Goal: Task Accomplishment & Management: Use online tool/utility

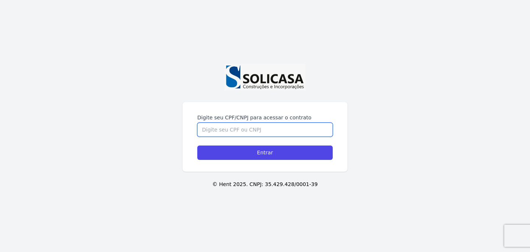
click at [257, 132] on input "Digite seu CPF/CNPJ para acessar o contrato" at bounding box center [265, 130] width 136 height 14
type input "11849028958"
click at [197, 145] on input "Entrar" at bounding box center [265, 152] width 136 height 14
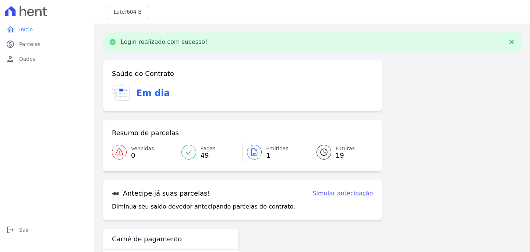
click at [256, 152] on icon at bounding box center [254, 152] width 9 height 9
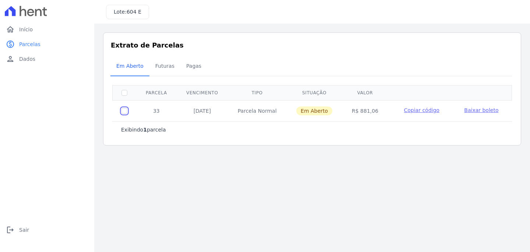
click at [123, 110] on input "checkbox" at bounding box center [125, 111] width 6 height 6
checkbox input "true"
click at [475, 110] on span "Baixar boleto" at bounding box center [481, 110] width 34 height 6
